Goal: Task Accomplishment & Management: Complete application form

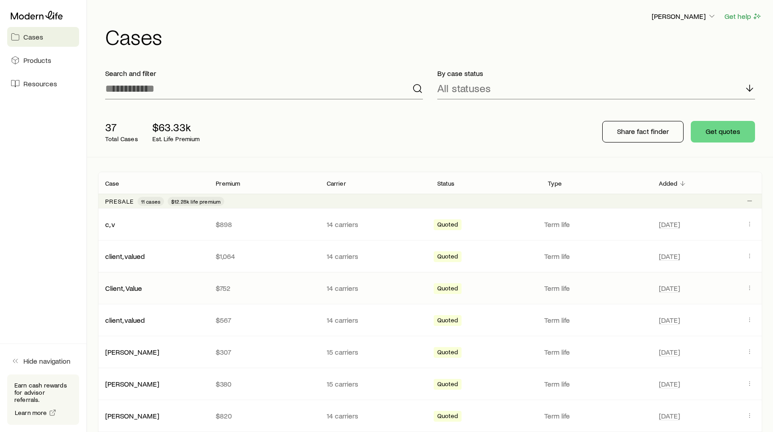
click at [629, 288] on p "Term life" at bounding box center [595, 288] width 103 height 9
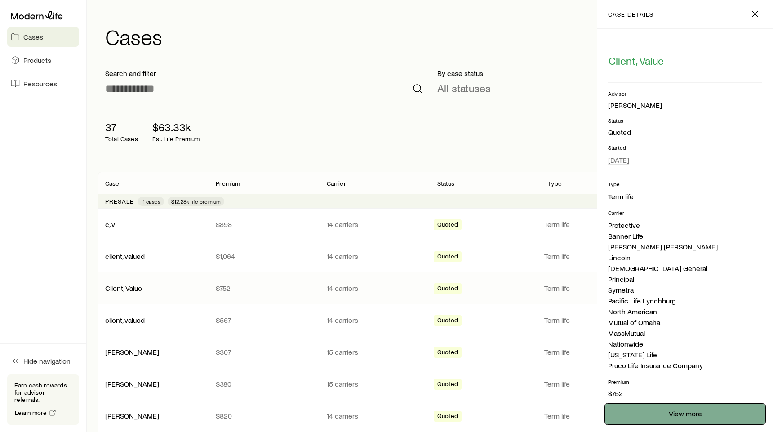
click at [702, 418] on link "View more" at bounding box center [684, 414] width 161 height 22
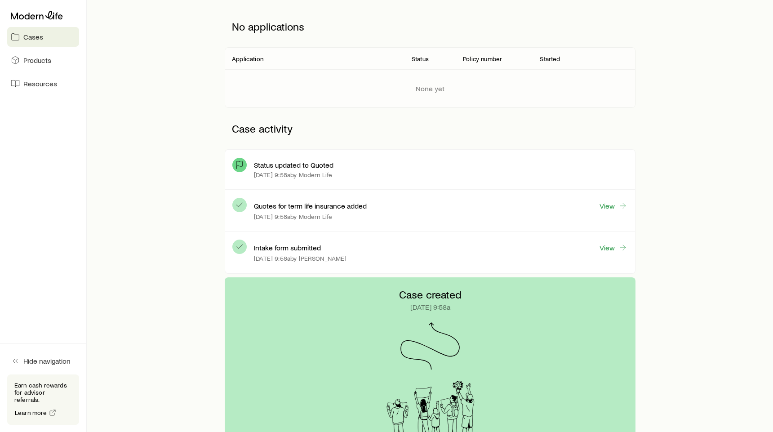
scroll to position [126, 0]
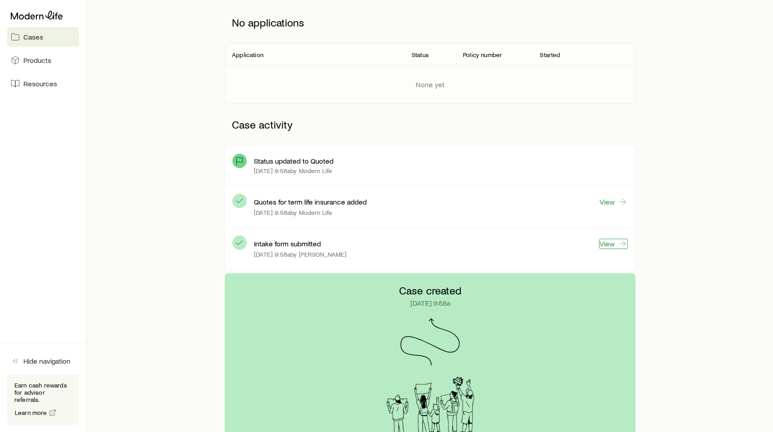
click at [611, 244] on link "View" at bounding box center [613, 244] width 29 height 10
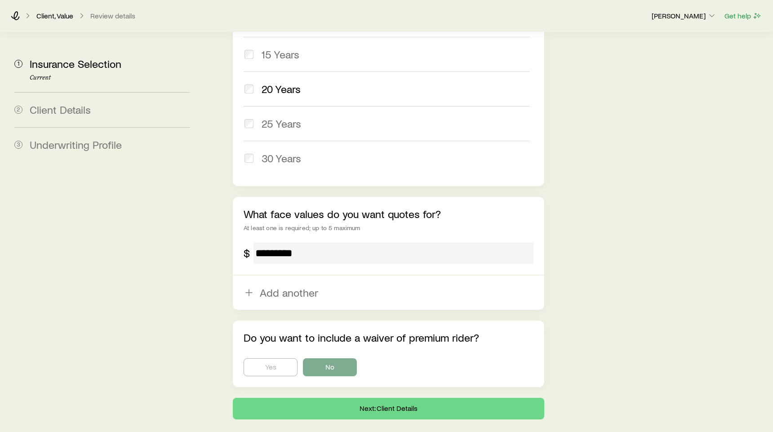
scroll to position [495, 0]
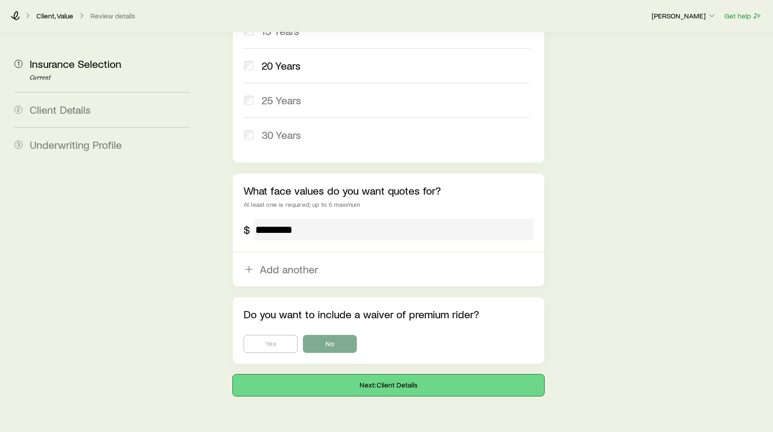
click at [396, 374] on button "Next: Client Details" at bounding box center [388, 385] width 311 height 22
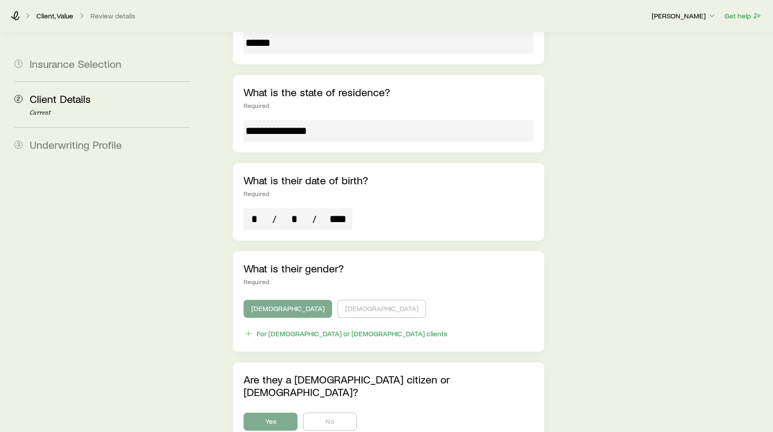
scroll to position [257, 0]
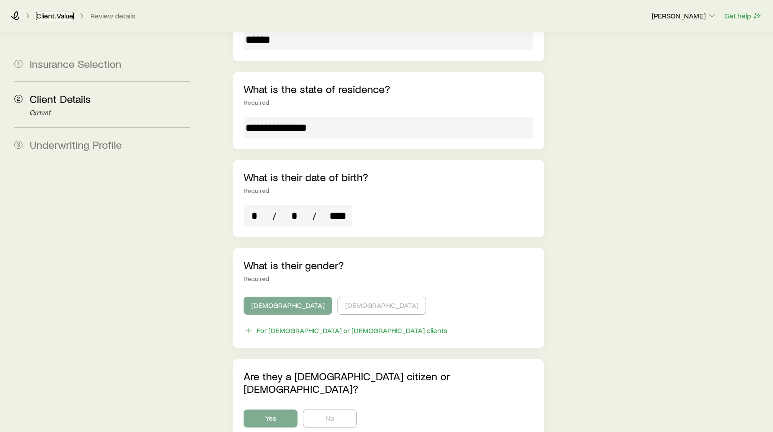
click at [58, 16] on link "Client, Value" at bounding box center [55, 16] width 38 height 9
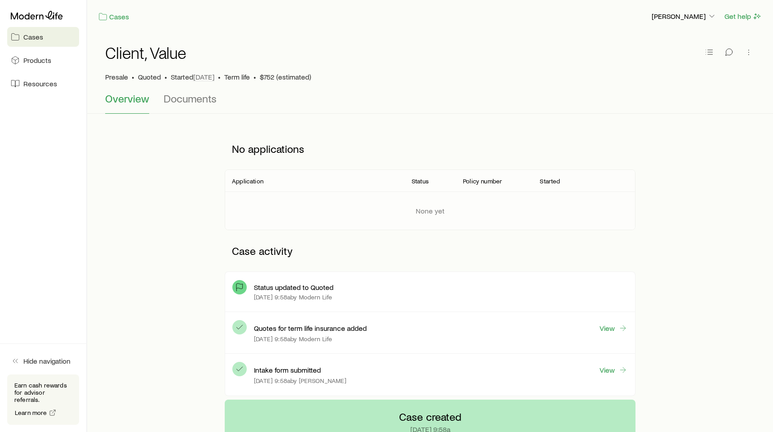
click at [37, 36] on span "Cases" at bounding box center [33, 36] width 20 height 9
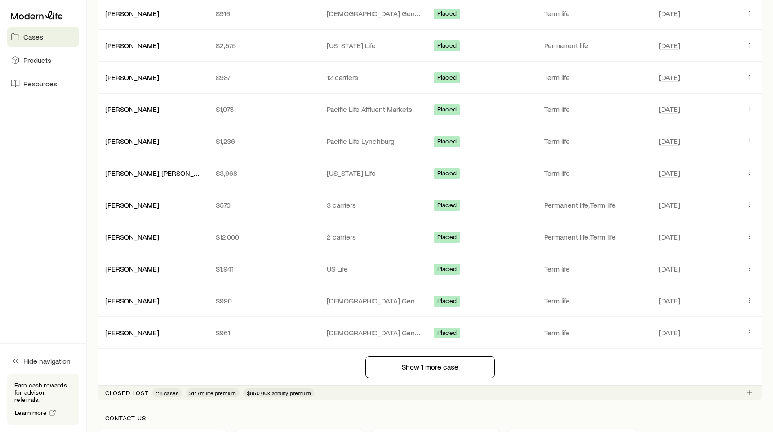
scroll to position [1040, 0]
